Goal: Check status: Check status

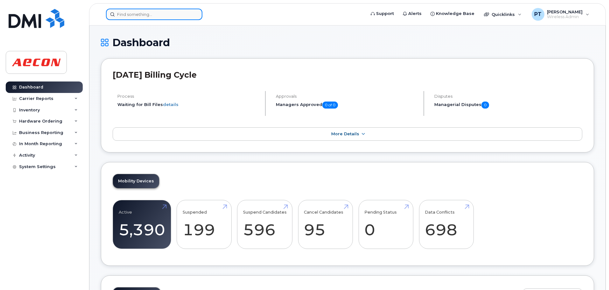
click at [156, 18] on input at bounding box center [154, 14] width 96 height 11
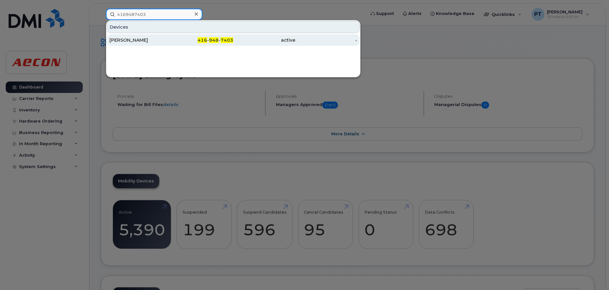
type input "4169487403"
click at [143, 43] on div "[PERSON_NAME]" at bounding box center [140, 40] width 62 height 6
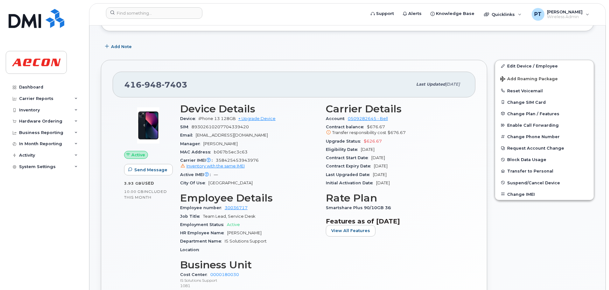
scroll to position [127, 0]
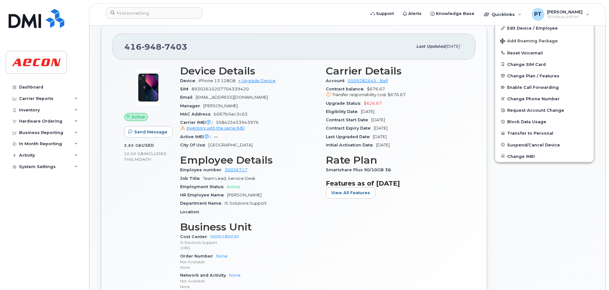
drag, startPoint x: 322, startPoint y: 68, endPoint x: 413, endPoint y: 149, distance: 122.0
click at [413, 149] on div "Carrier Details Account 0509282645 - Bell Contract balance $676.67 Transfer res…" at bounding box center [395, 180] width 146 height 238
click at [426, 124] on div "Contract Expiry Date Nov 12, 2027" at bounding box center [395, 128] width 138 height 8
drag, startPoint x: 334, startPoint y: 137, endPoint x: 388, endPoint y: 138, distance: 54.1
click at [388, 138] on div "Last Upgraded Date Nov 13, 2024" at bounding box center [395, 137] width 138 height 8
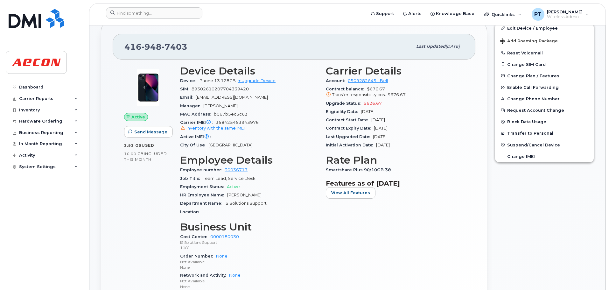
click at [399, 155] on h3 "Rate Plan" at bounding box center [395, 159] width 138 height 11
click at [375, 113] on span "May 13, 2027" at bounding box center [368, 111] width 14 height 5
click at [411, 127] on div "Contract Expiry Date Nov 12, 2027" at bounding box center [395, 128] width 138 height 8
drag, startPoint x: 339, startPoint y: 110, endPoint x: 399, endPoint y: 110, distance: 60.2
click at [399, 110] on div "Eligibility Date May 13, 2027" at bounding box center [395, 112] width 138 height 8
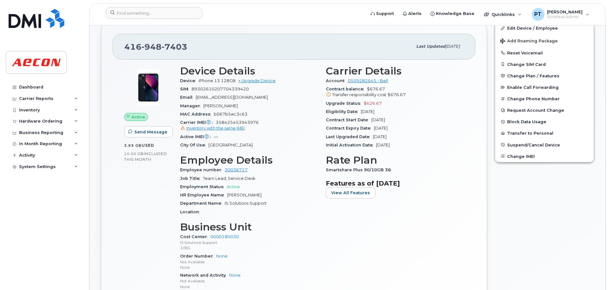
click at [398, 110] on div "Eligibility Date May 13, 2027" at bounding box center [395, 112] width 138 height 8
drag, startPoint x: 387, startPoint y: 114, endPoint x: 348, endPoint y: 119, distance: 39.8
click at [348, 119] on section "Carrier Details Account 0509282645 - Bell Contract balance $676.67 Transfer res…" at bounding box center [395, 107] width 138 height 84
click at [343, 117] on div "Contract Start Date Nov 13, 2024" at bounding box center [395, 120] width 138 height 8
drag, startPoint x: 361, startPoint y: 108, endPoint x: 387, endPoint y: 115, distance: 26.9
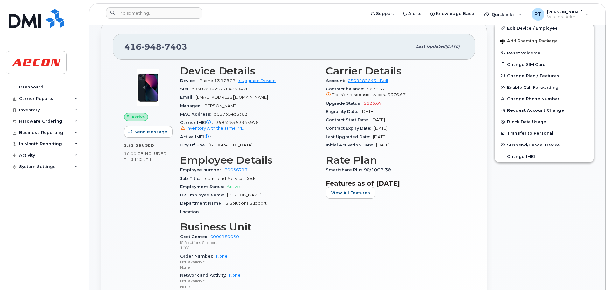
click at [387, 115] on div "Eligibility Date May 13, 2027" at bounding box center [395, 112] width 138 height 8
click at [394, 125] on div "Contract Expiry Date Nov 12, 2027" at bounding box center [395, 128] width 138 height 8
click at [295, 132] on div "Carrier IMEI Carrier IMEI is reported during the last billing cycle or change o…" at bounding box center [249, 125] width 138 height 14
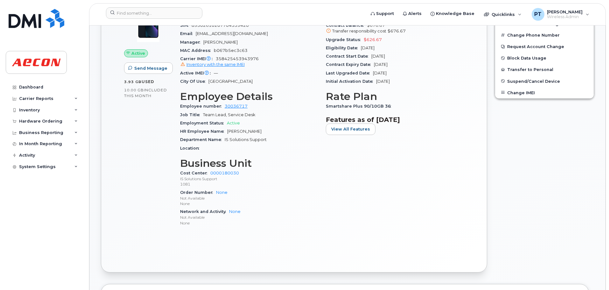
scroll to position [95, 0]
